Goal: Use online tool/utility: Utilize a website feature to perform a specific function

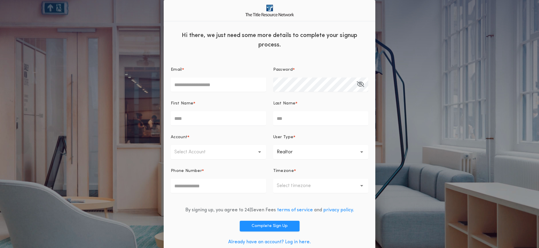
scroll to position [12, 0]
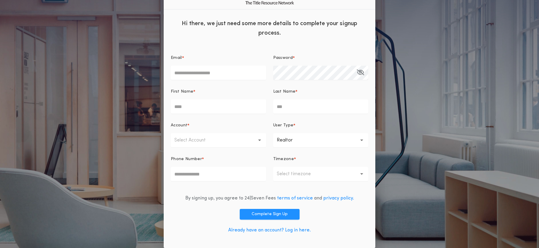
click at [298, 230] on link "Already have an account? Log in here." at bounding box center [269, 230] width 83 height 5
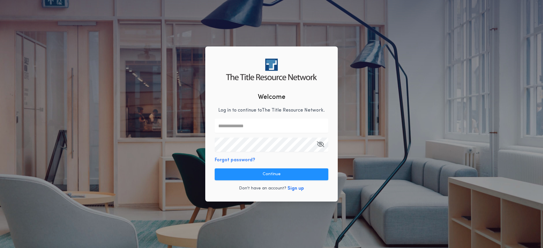
click at [238, 127] on input "text" at bounding box center [272, 126] width 114 height 14
type input "**********"
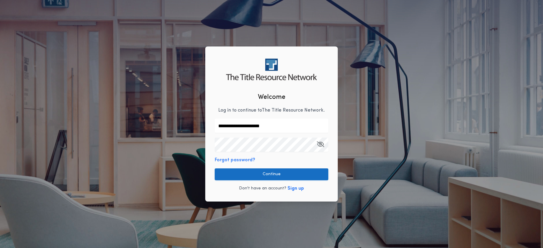
click at [277, 178] on button "Continue" at bounding box center [272, 174] width 114 height 12
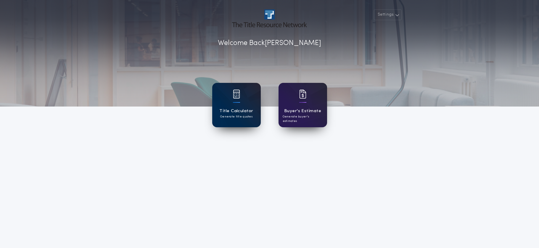
click at [245, 117] on p "Generate title quotes" at bounding box center [236, 117] width 32 height 4
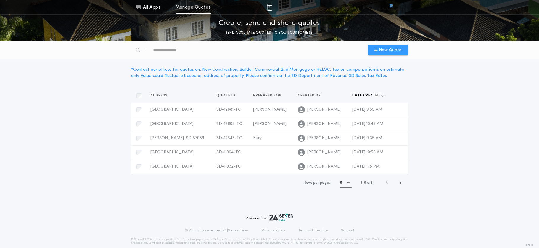
click at [396, 54] on div "New Quote" at bounding box center [388, 50] width 40 height 11
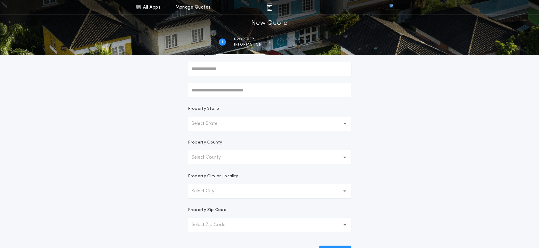
scroll to position [89, 0]
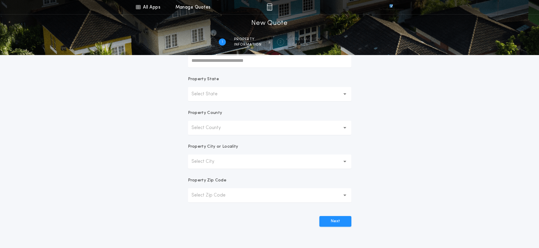
click at [229, 95] on button "Select State" at bounding box center [269, 94] width 163 height 14
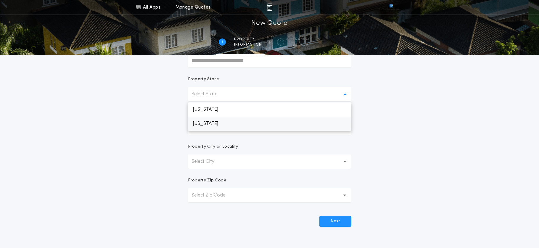
click at [204, 122] on p "[US_STATE]" at bounding box center [269, 124] width 163 height 14
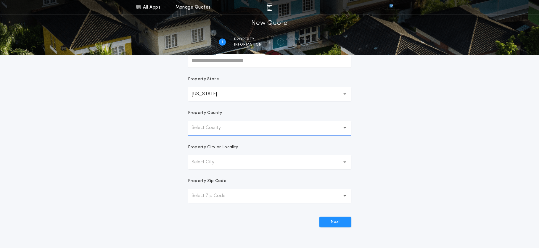
click at [204, 131] on p "Select County" at bounding box center [211, 127] width 39 height 7
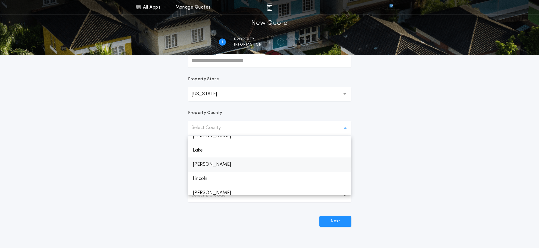
scroll to position [562, 0]
click at [206, 152] on p "Lincoln" at bounding box center [269, 149] width 163 height 14
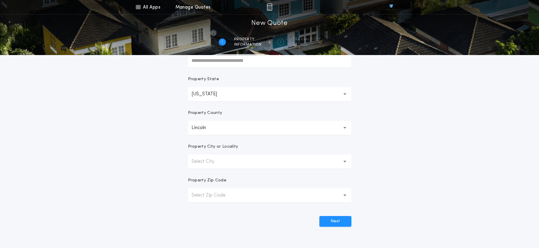
click at [223, 163] on p "Select City" at bounding box center [208, 161] width 32 height 7
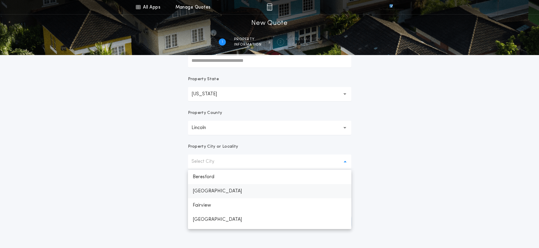
scroll to position [126, 0]
click at [225, 193] on p "[GEOGRAPHIC_DATA]" at bounding box center [269, 193] width 163 height 14
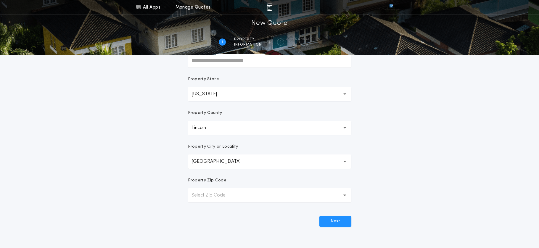
click at [406, 139] on div "**********" at bounding box center [269, 80] width 539 height 338
click at [265, 194] on button "Select Zip Code" at bounding box center [269, 195] width 163 height 14
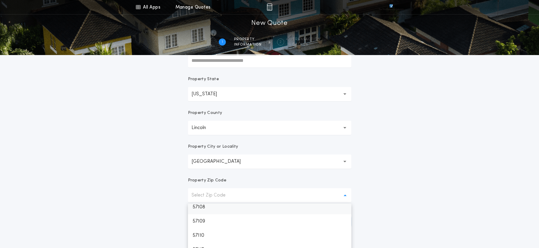
click at [210, 210] on p "57108" at bounding box center [269, 207] width 163 height 14
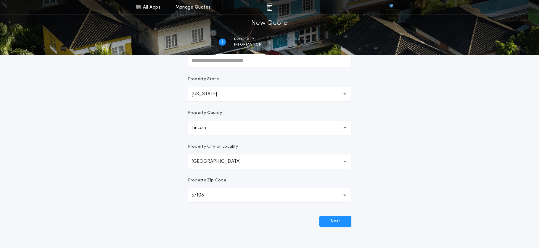
click at [403, 170] on div "**********" at bounding box center [269, 80] width 539 height 338
click at [345, 218] on button "Next" at bounding box center [335, 221] width 32 height 11
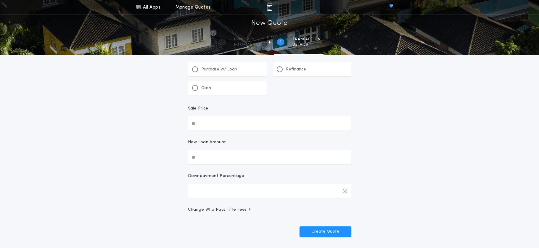
scroll to position [0, 0]
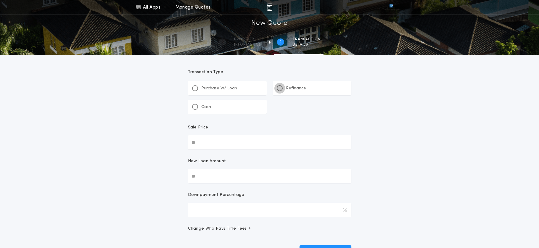
drag, startPoint x: 281, startPoint y: 86, endPoint x: 279, endPoint y: 91, distance: 6.0
click at [281, 86] on div at bounding box center [280, 88] width 6 height 6
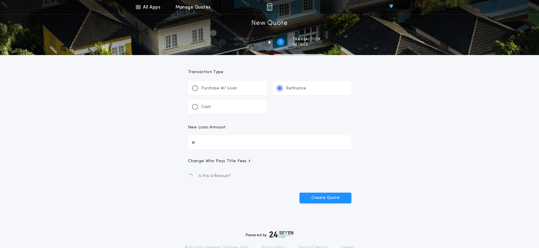
click at [229, 142] on input "New Loan Amount" at bounding box center [269, 142] width 163 height 14
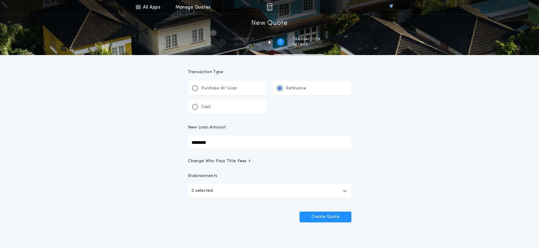
type input "********"
click at [446, 106] on div "All Apps Title Calculator Buyer's Estimate Menu All Apps Manage Quotes 2 /2 New…" at bounding box center [269, 122] width 539 height 245
click at [336, 220] on button "Create Quote" at bounding box center [326, 217] width 52 height 11
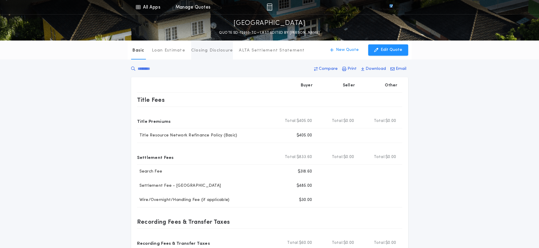
click at [198, 52] on p "Closing Disclosure" at bounding box center [212, 51] width 42 height 6
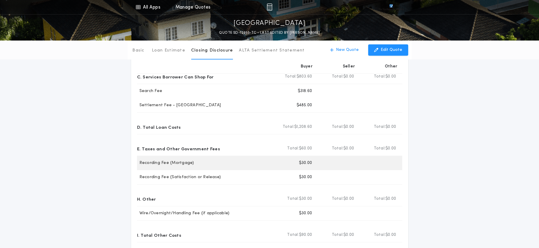
scroll to position [89, 0]
